Goal: Information Seeking & Learning: Learn about a topic

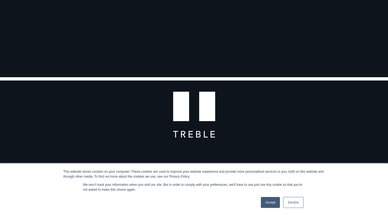
click at [292, 204] on link "Decline" at bounding box center [293, 202] width 20 height 11
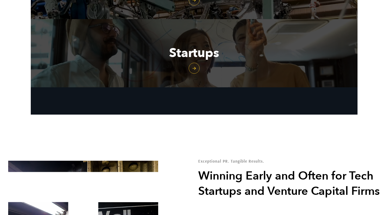
scroll to position [711, 0]
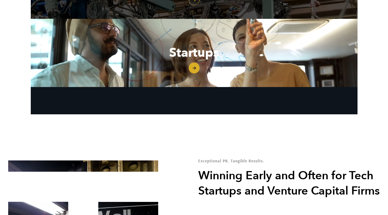
click at [199, 67] on link "Startups" at bounding box center [194, 53] width 327 height 68
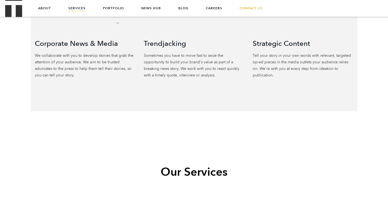
scroll to position [261, 0]
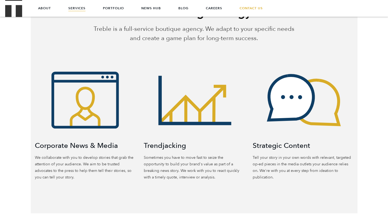
click at [80, 8] on link "Services" at bounding box center [76, 8] width 17 height 16
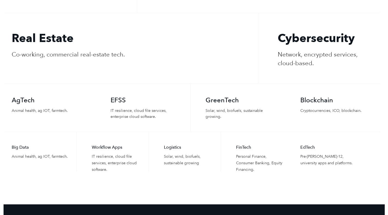
scroll to position [1233, 0]
